Goal: Transaction & Acquisition: Purchase product/service

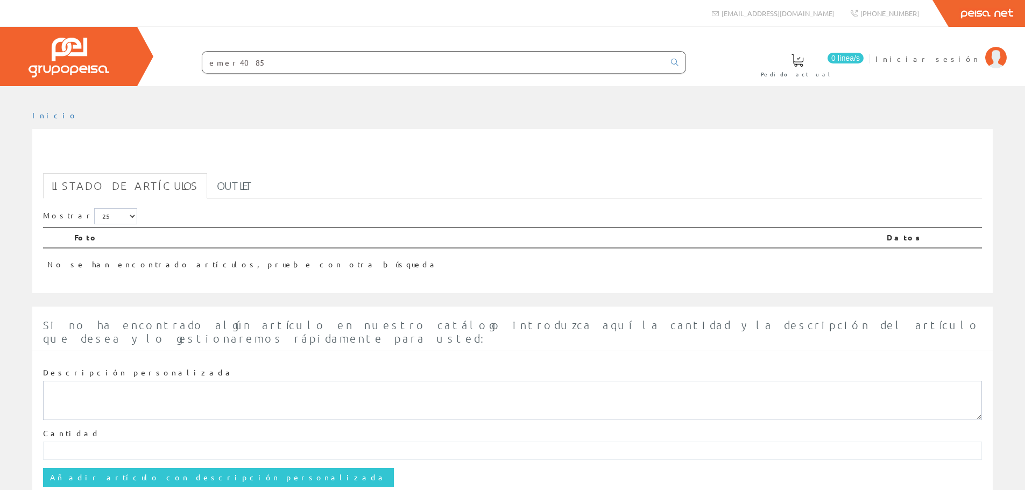
click at [271, 59] on input "emer4085" at bounding box center [433, 63] width 462 height 22
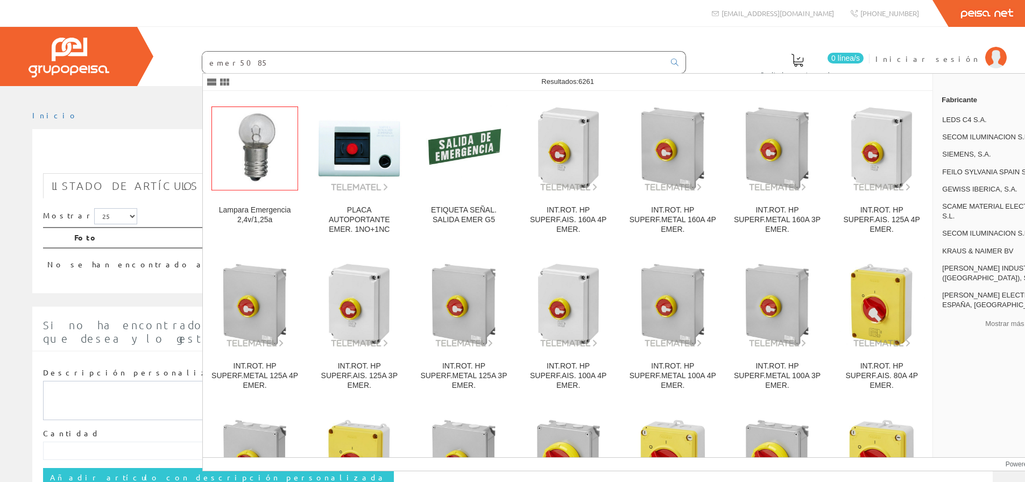
type input "emer5085"
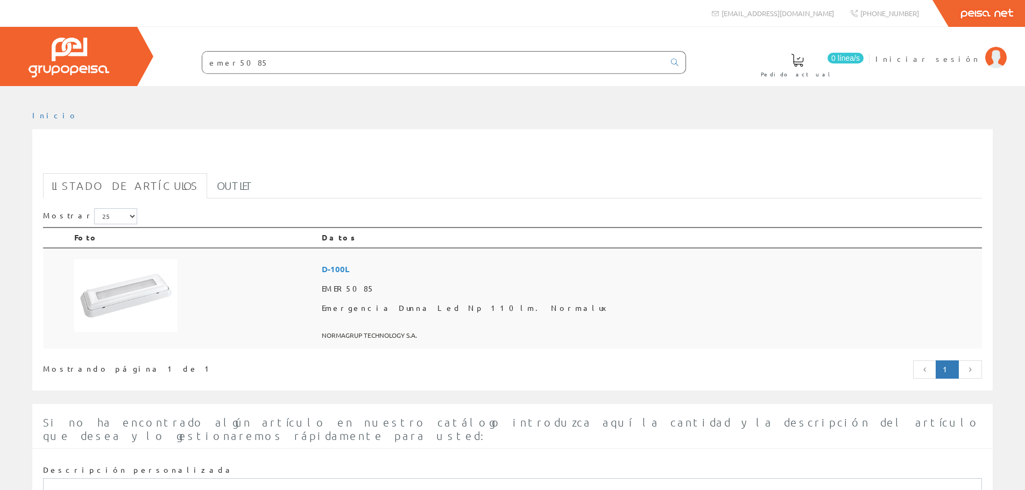
click at [465, 267] on span "D-100L" at bounding box center [650, 269] width 656 height 20
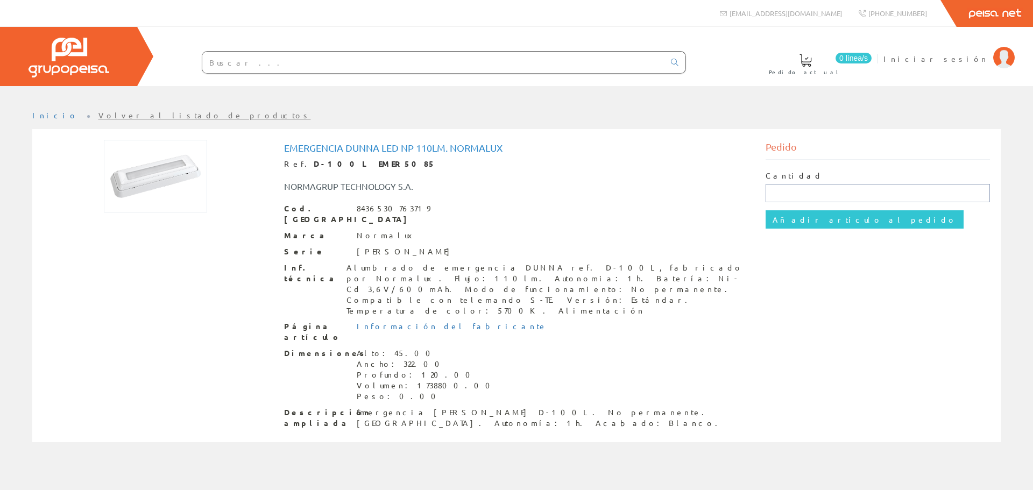
click at [794, 191] on input "text" at bounding box center [878, 193] width 225 height 18
type input "1"
click at [805, 217] on input "Añadir artículo al pedido" at bounding box center [865, 219] width 198 height 18
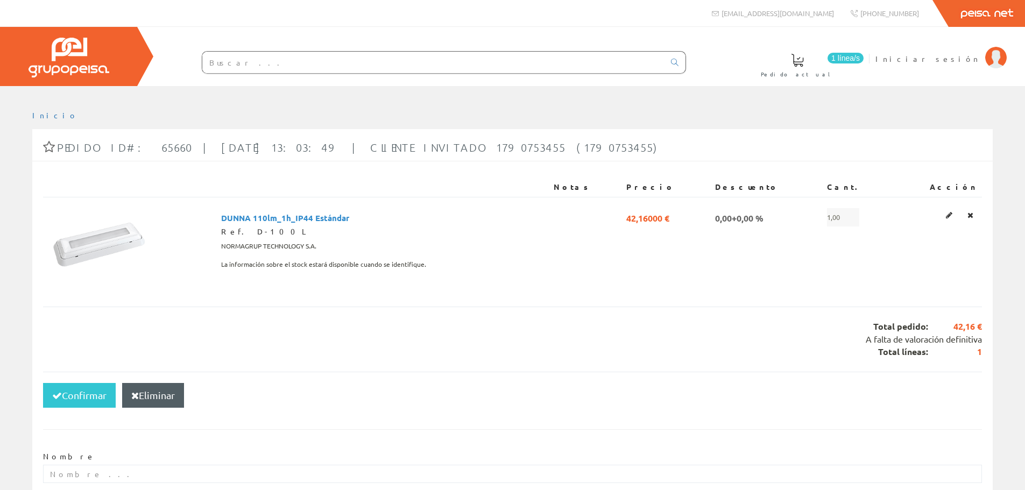
click at [292, 63] on input "text" at bounding box center [433, 63] width 462 height 22
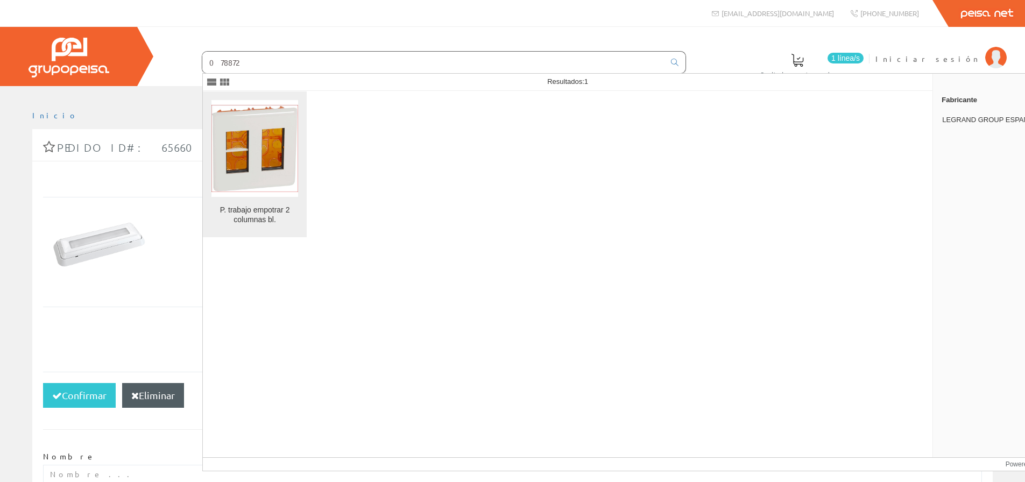
type input "078872"
click at [285, 176] on img at bounding box center [254, 148] width 87 height 87
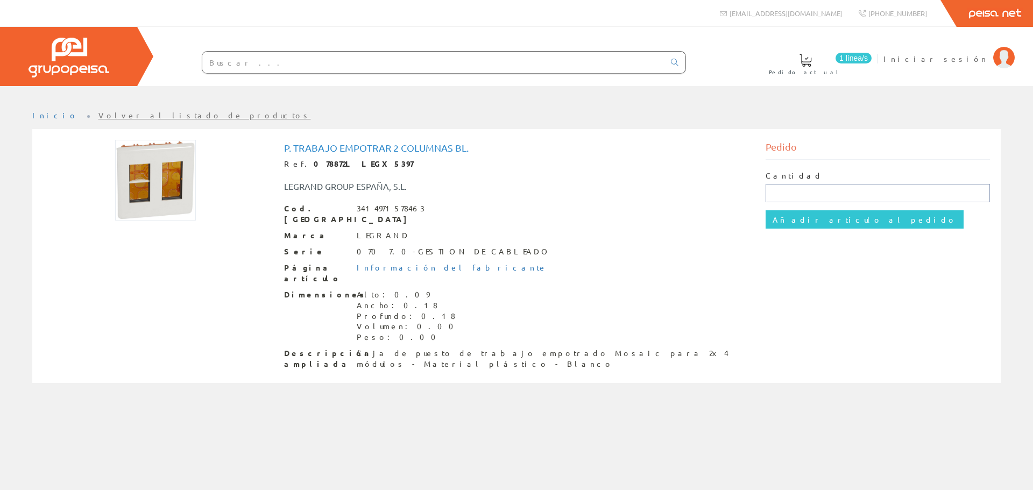
click at [796, 187] on input "text" at bounding box center [878, 193] width 225 height 18
type input "1"
click at [792, 217] on input "Añadir artículo al pedido" at bounding box center [865, 219] width 198 height 18
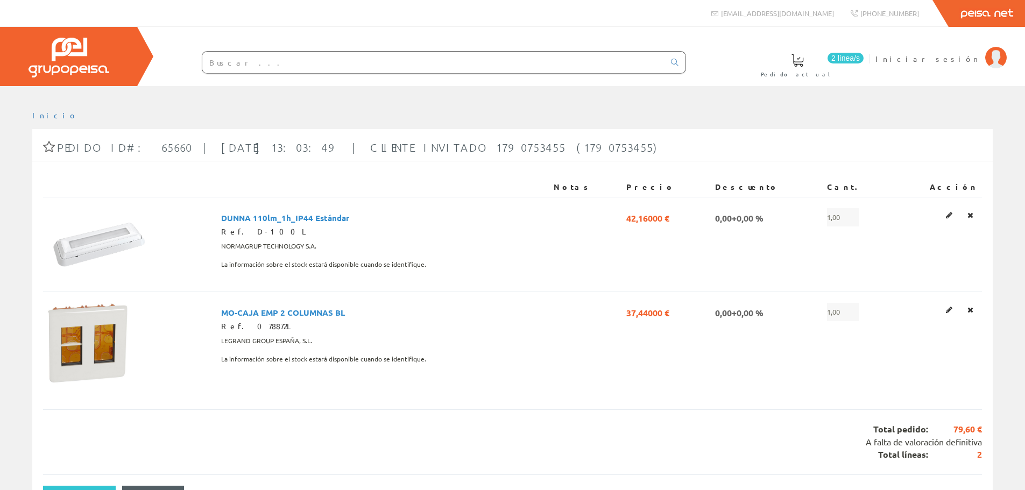
click at [317, 58] on input "text" at bounding box center [433, 63] width 462 height 22
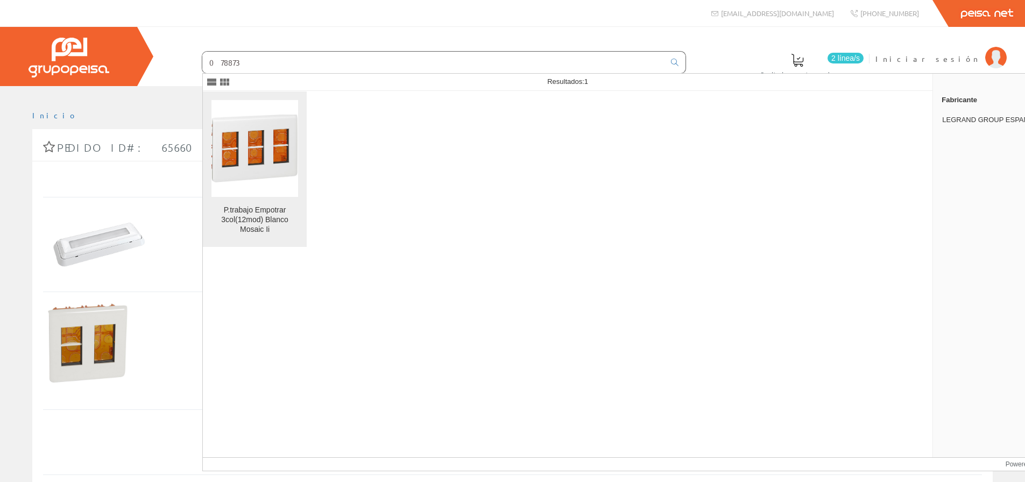
type input "078873"
click at [274, 154] on img at bounding box center [254, 149] width 87 height 68
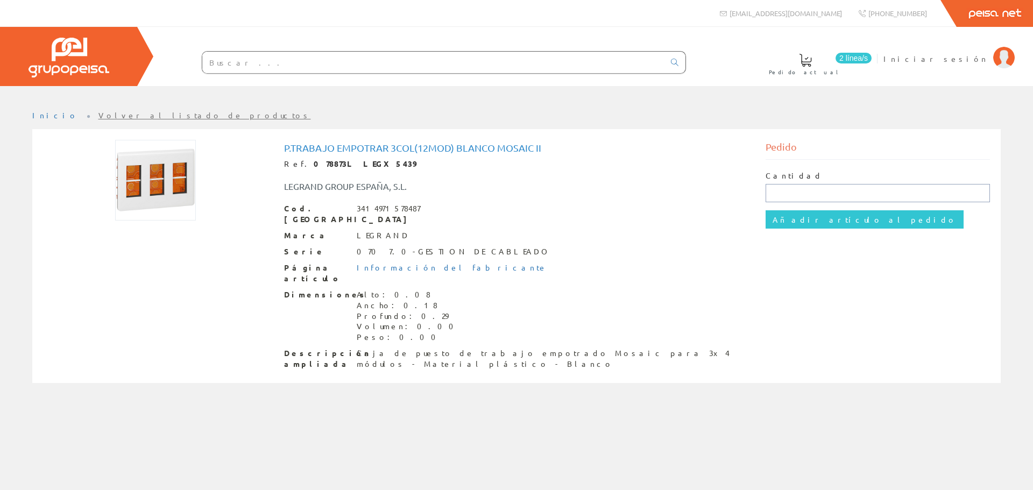
click at [780, 199] on input "text" at bounding box center [878, 193] width 225 height 18
type input "1"
click at [824, 223] on input "Añadir artículo al pedido" at bounding box center [865, 219] width 198 height 18
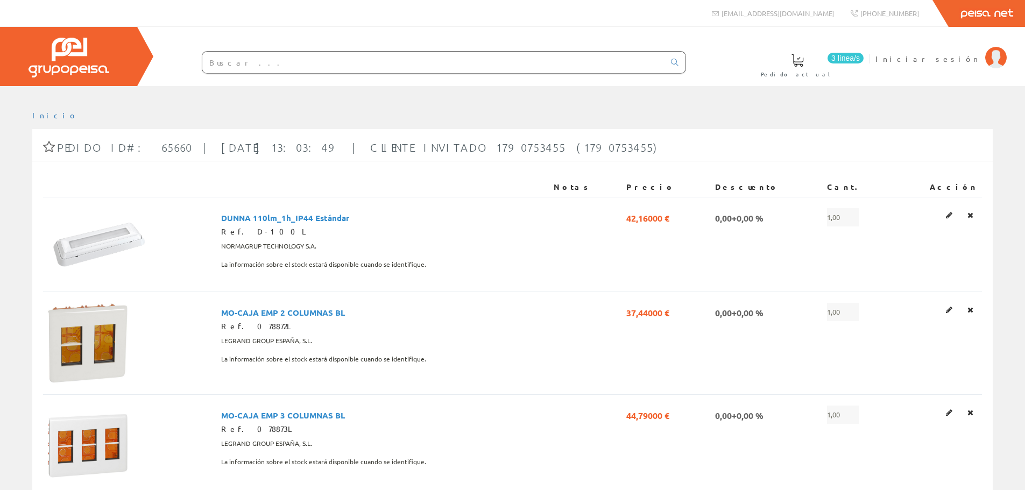
click at [307, 64] on input "text" at bounding box center [433, 63] width 462 height 22
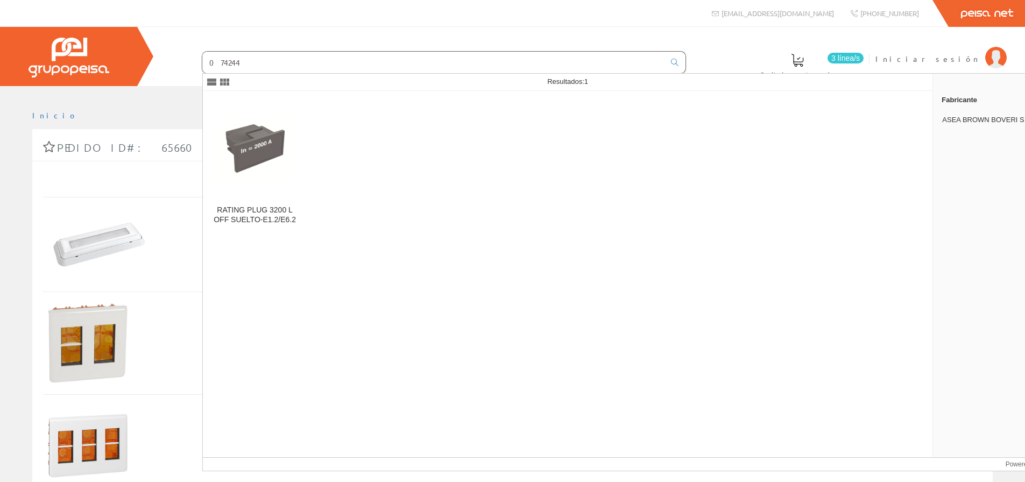
click at [264, 59] on input "074244" at bounding box center [433, 63] width 462 height 22
type input "074244"
click at [255, 152] on img at bounding box center [254, 148] width 87 height 87
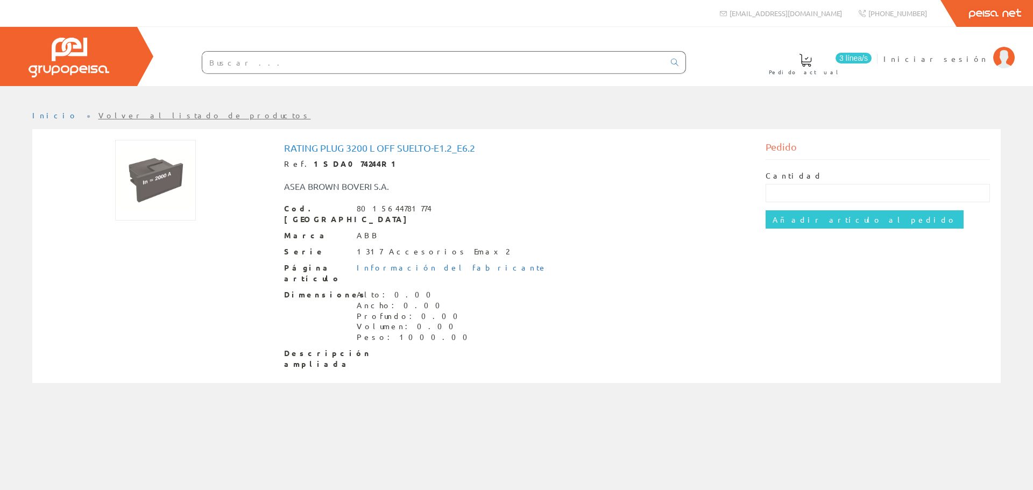
click at [292, 59] on input "text" at bounding box center [433, 63] width 462 height 22
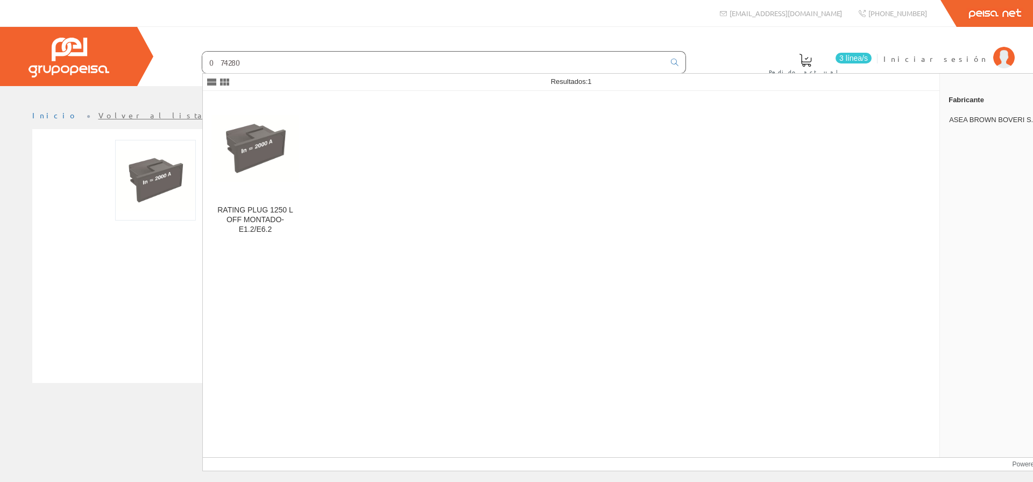
click at [270, 58] on input "074280" at bounding box center [433, 63] width 462 height 22
type input "074290"
click at [287, 175] on img at bounding box center [255, 148] width 88 height 88
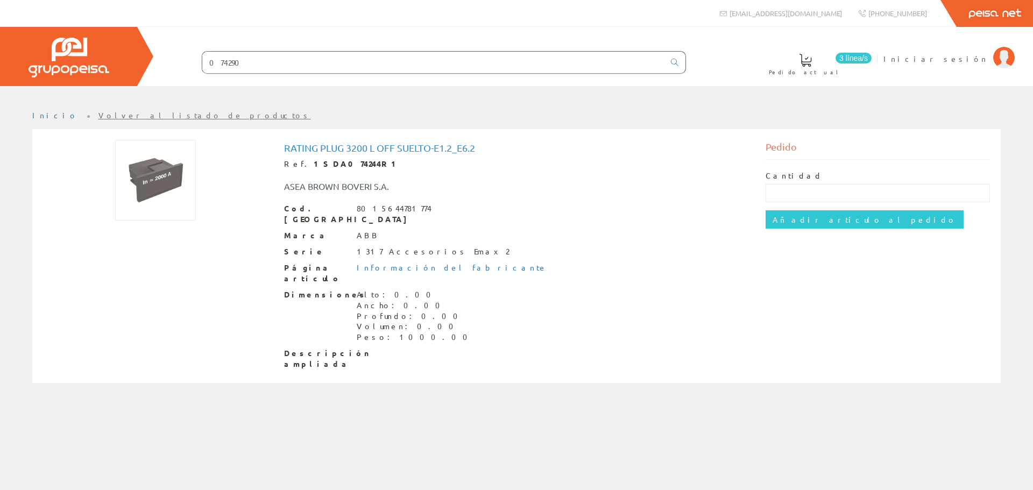
click at [258, 65] on input "074290" at bounding box center [433, 63] width 462 height 22
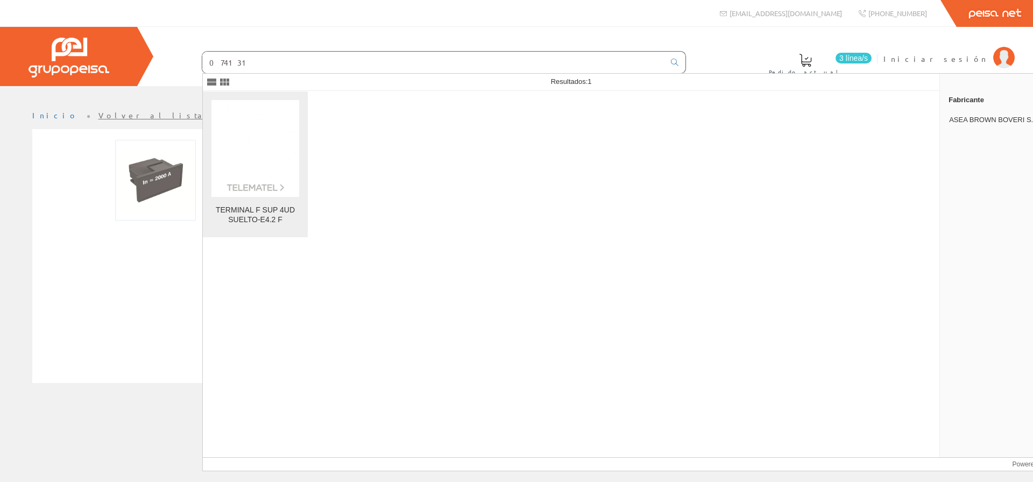
type input "074131"
click at [275, 186] on img at bounding box center [255, 148] width 88 height 88
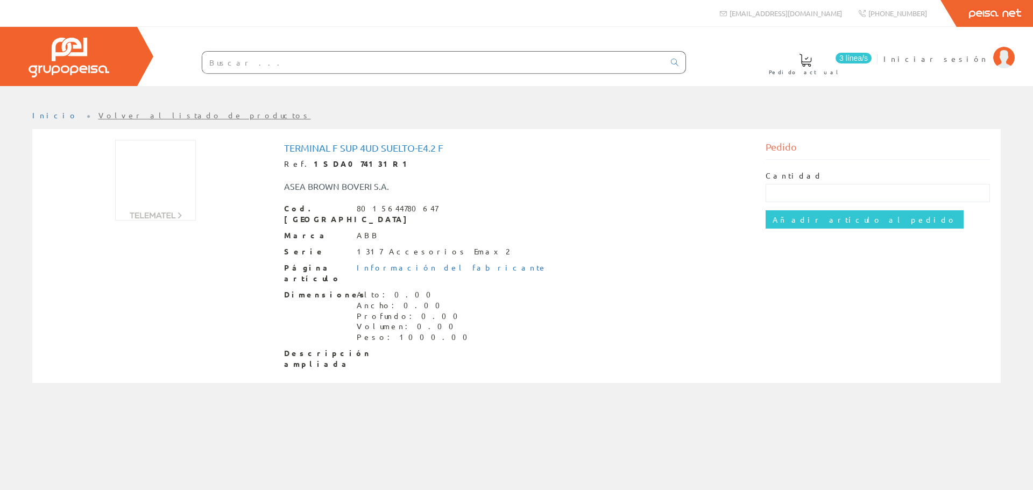
click at [270, 63] on input "text" at bounding box center [433, 63] width 462 height 22
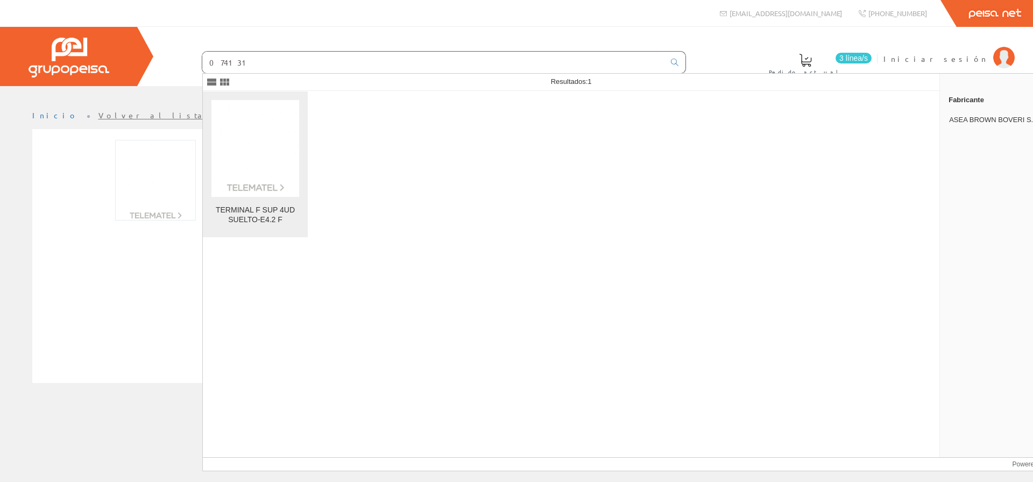
type input "074131"
click at [294, 214] on div "TERMINAL F SUP 4UD SUELTO-E4.2 F" at bounding box center [255, 215] width 88 height 19
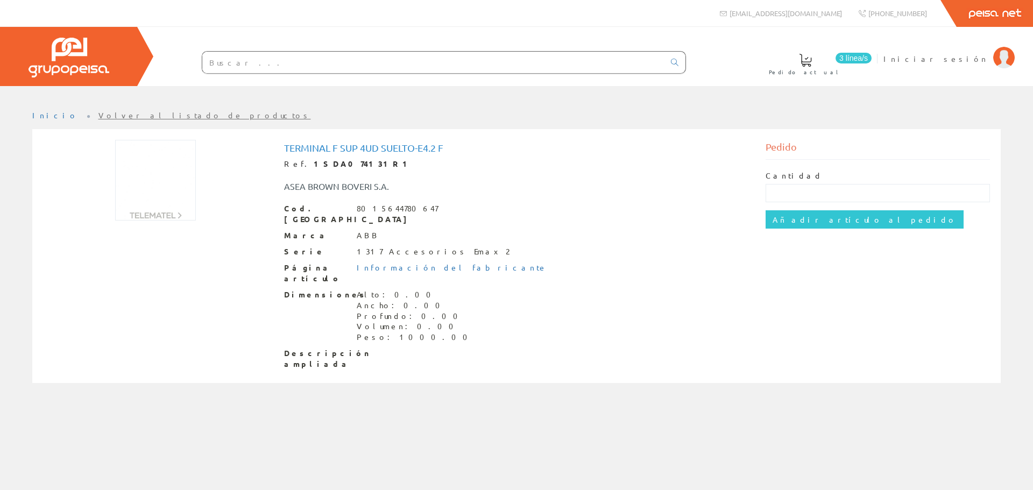
click at [271, 61] on input "text" at bounding box center [433, 63] width 462 height 22
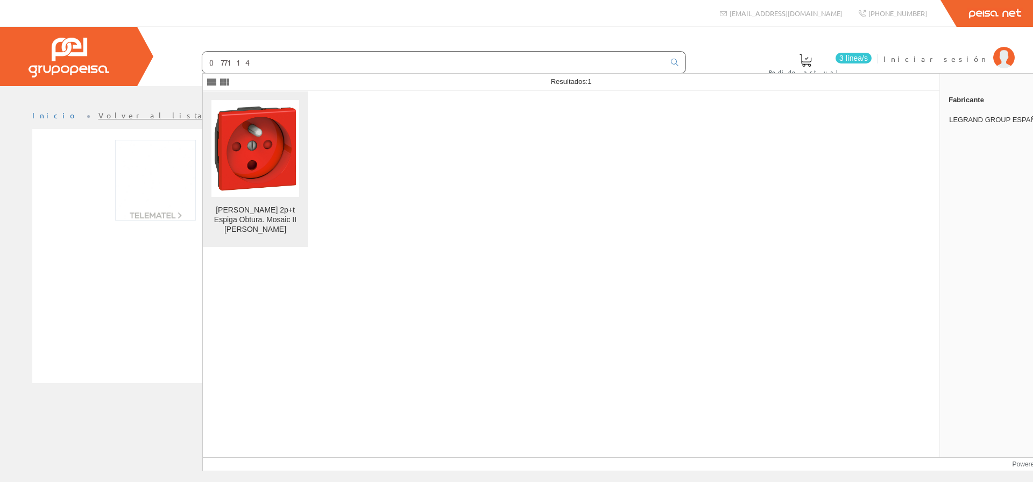
type input "077114"
click at [274, 223] on div "Toma Schuko 2p+t Espiga Obtura. Mosaic II Legrand" at bounding box center [255, 220] width 88 height 29
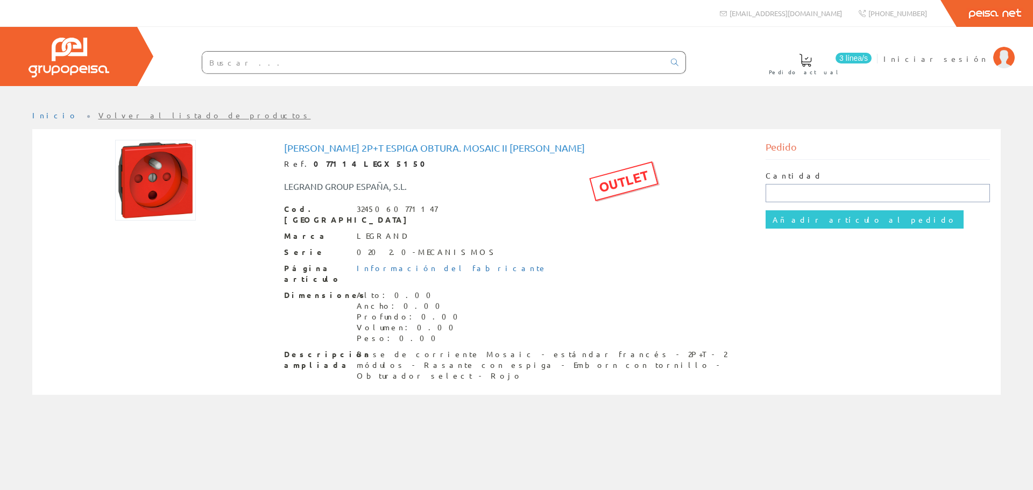
click at [854, 197] on input "text" at bounding box center [878, 193] width 225 height 18
type input "1"
click at [832, 227] on input "Añadir artículo al pedido" at bounding box center [865, 219] width 198 height 18
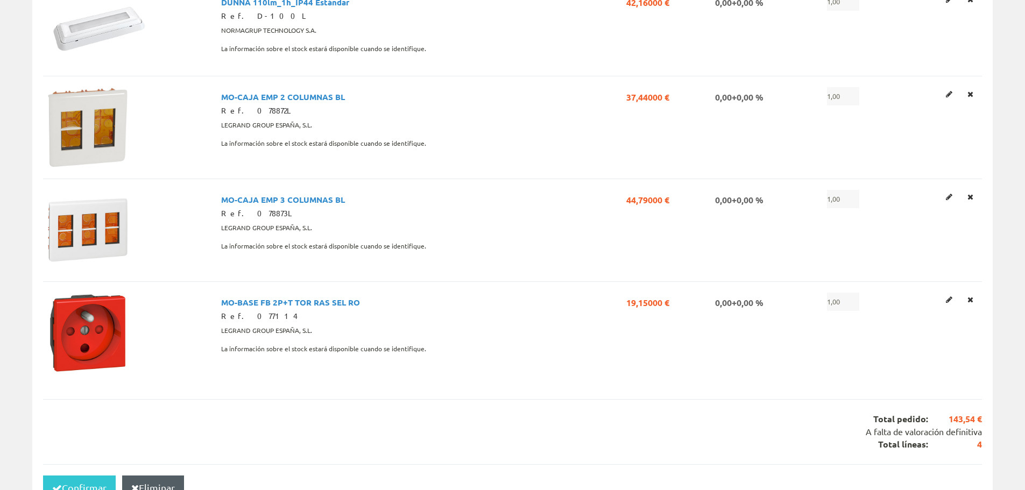
scroll to position [269, 0]
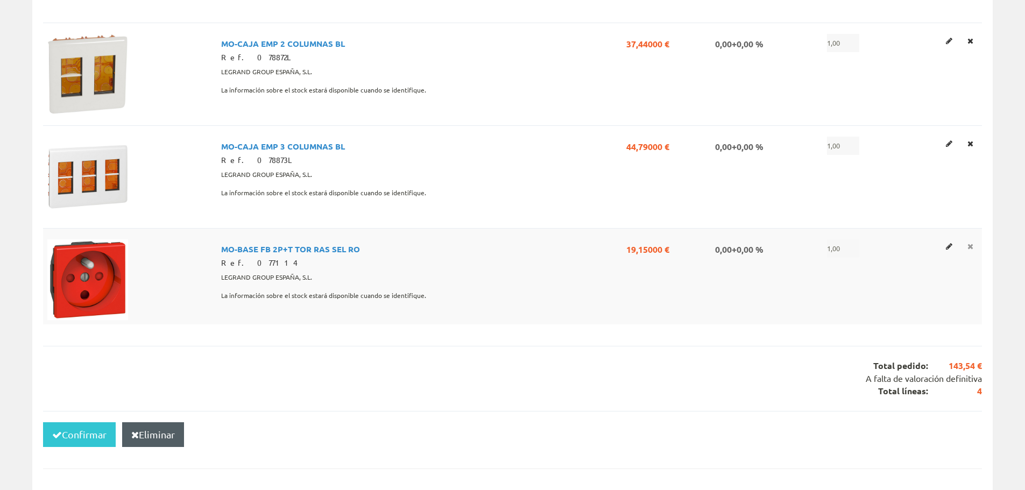
click at [971, 247] on icon at bounding box center [970, 247] width 6 height 8
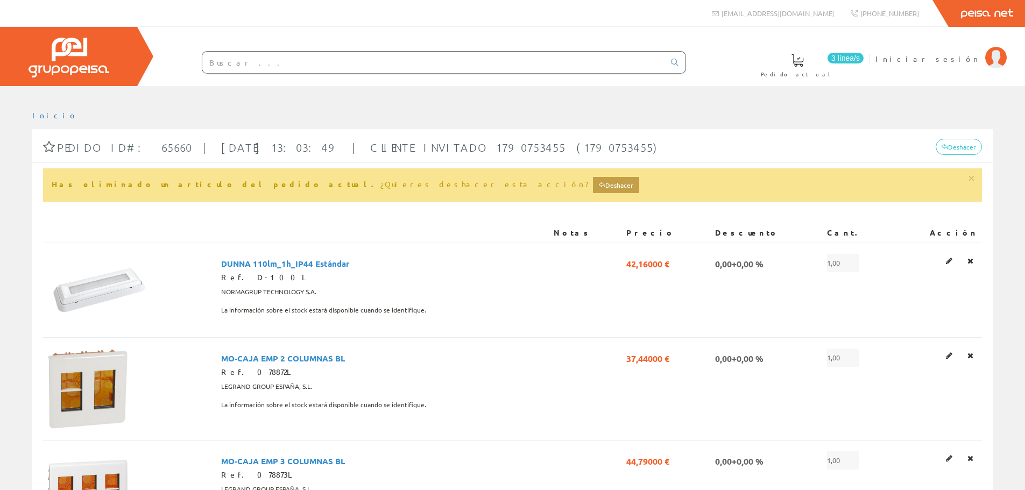
click at [367, 65] on input "text" at bounding box center [433, 63] width 462 height 22
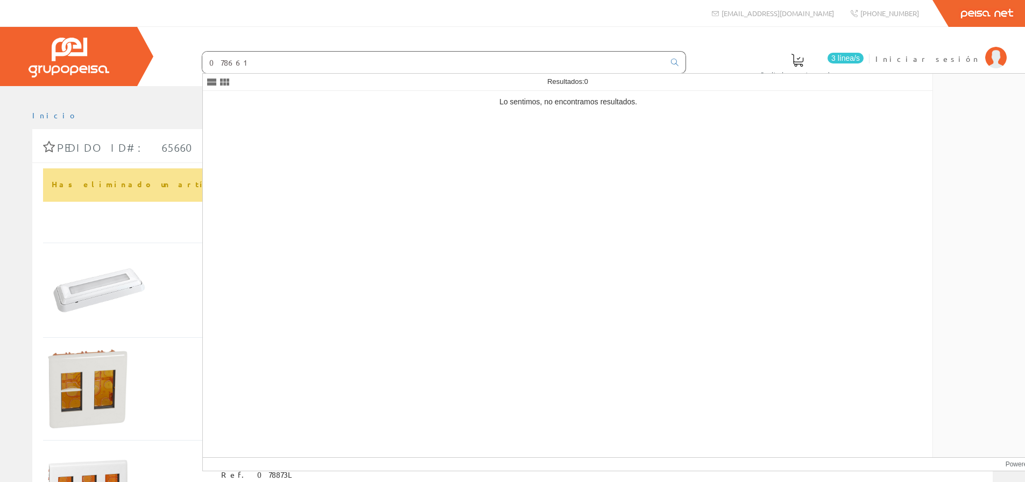
click at [334, 62] on input "078661" at bounding box center [433, 63] width 462 height 22
type input "078691"
click at [676, 62] on icon at bounding box center [675, 63] width 8 height 8
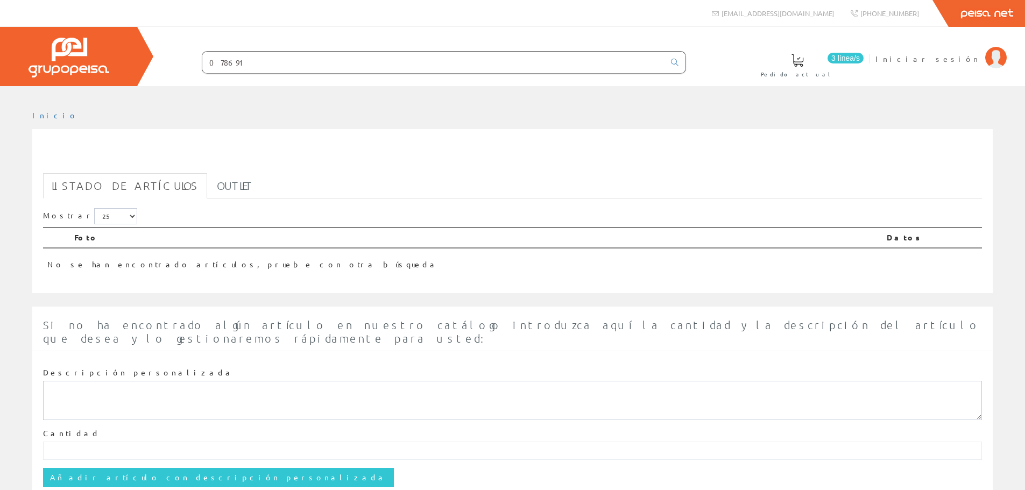
click at [266, 66] on input "078691" at bounding box center [433, 63] width 462 height 22
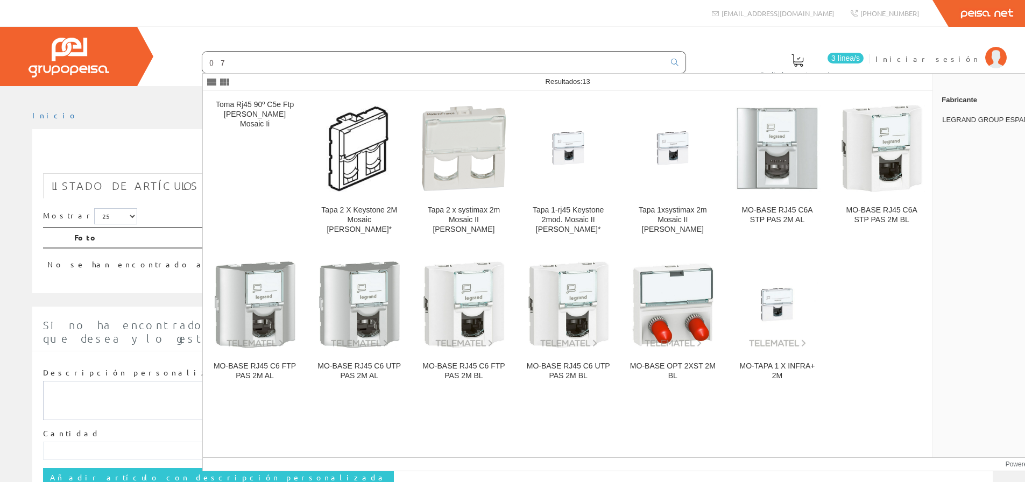
type input "0"
